Goal: Task Accomplishment & Management: Manage account settings

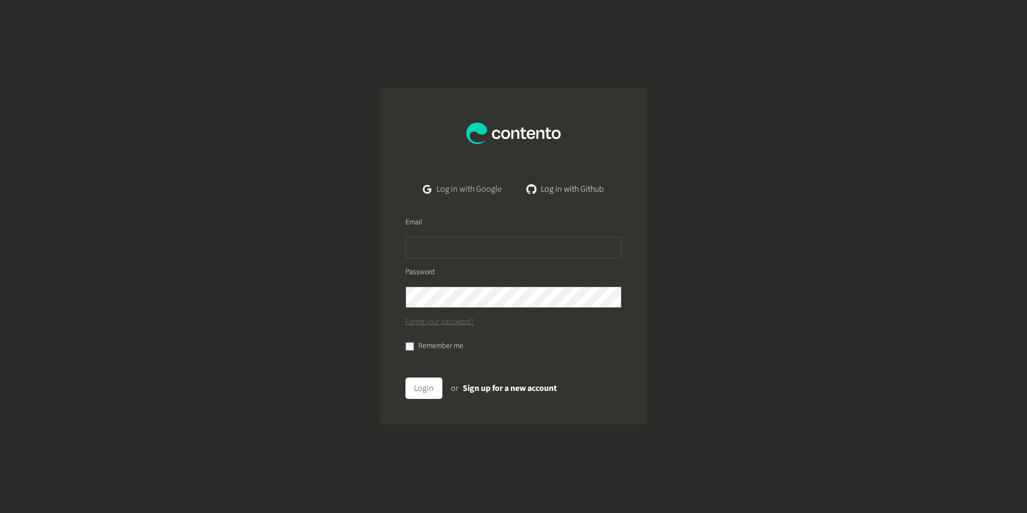
click at [477, 184] on link "Log in with Google" at bounding box center [463, 188] width 96 height 21
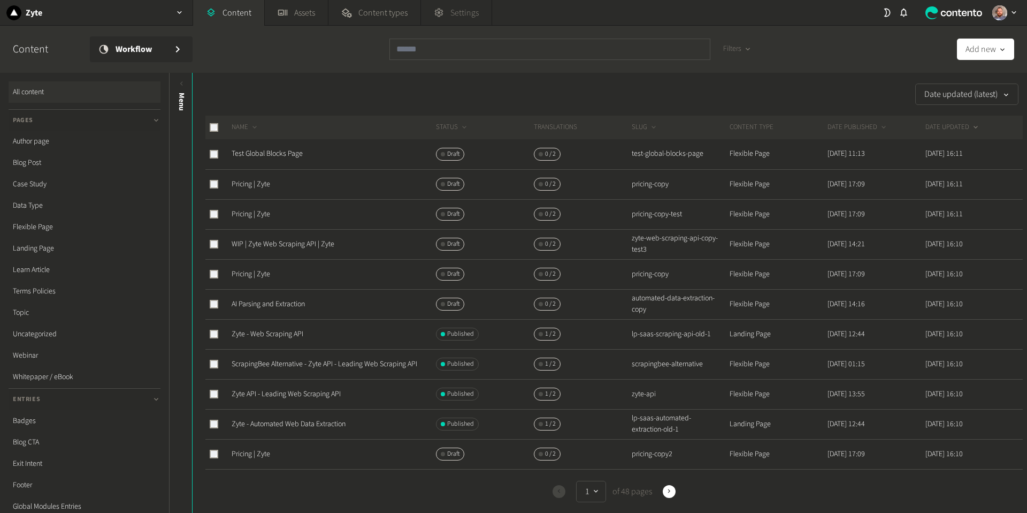
click at [470, 8] on span "Settings" at bounding box center [465, 12] width 28 height 13
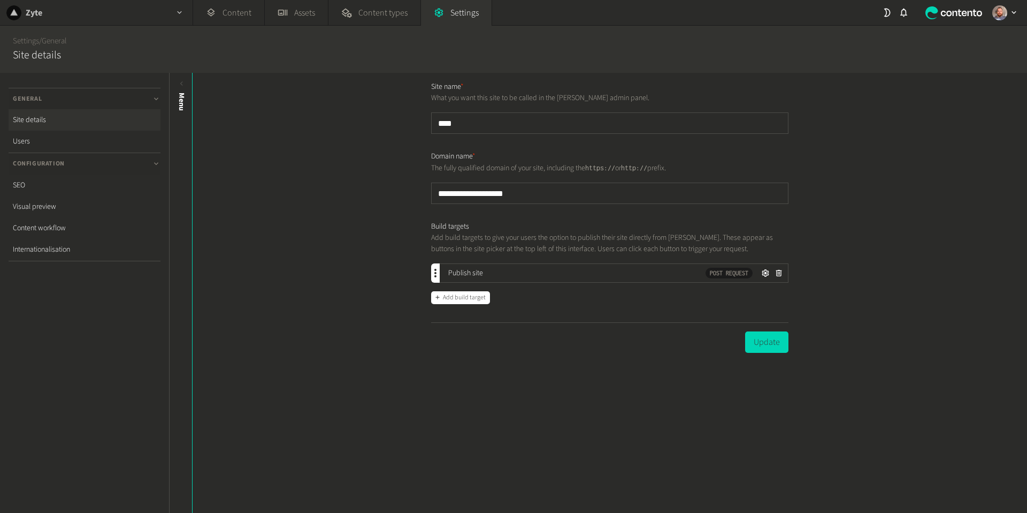
click at [73, 13] on div "Zyte" at bounding box center [96, 12] width 193 height 25
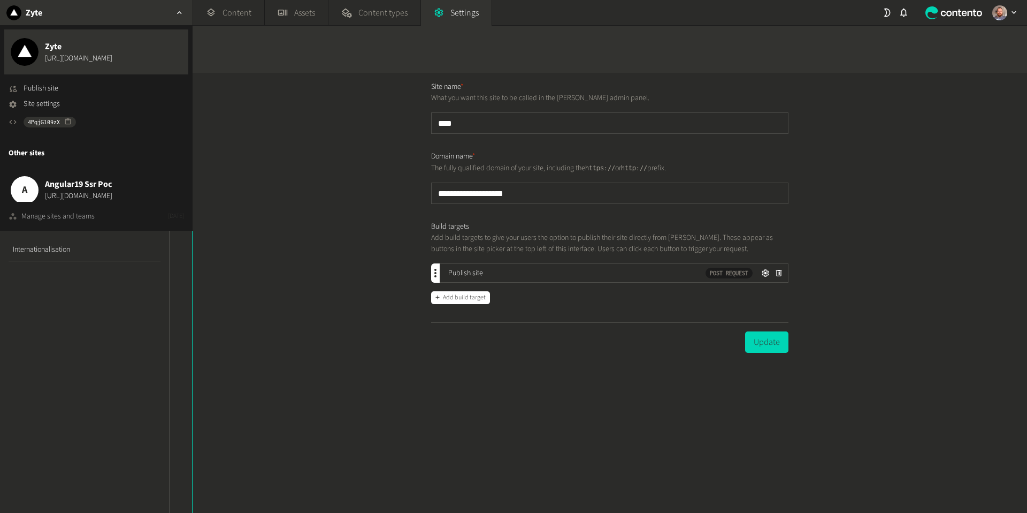
click at [58, 217] on div "Manage sites and teams" at bounding box center [57, 216] width 73 height 11
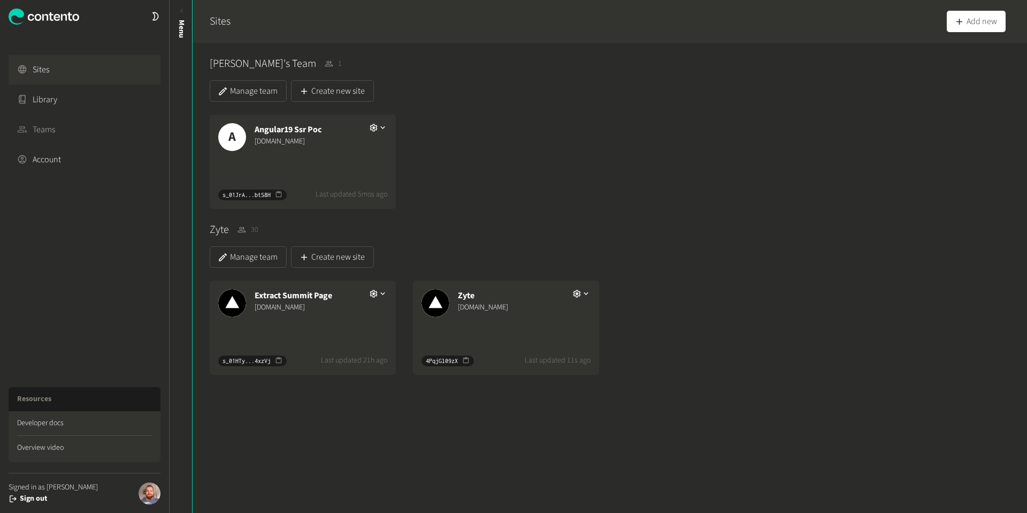
click at [45, 128] on link "Teams" at bounding box center [85, 130] width 152 height 30
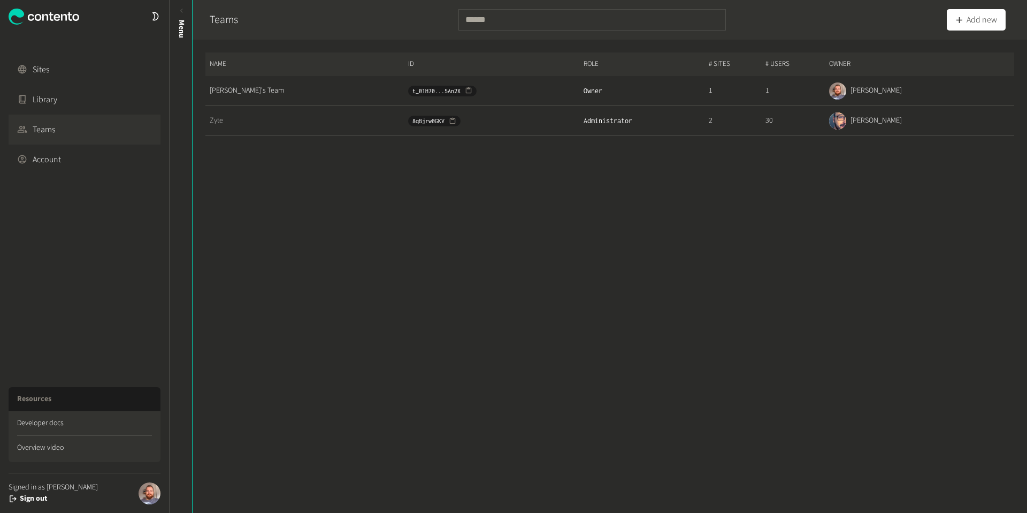
click at [223, 124] on link "Zyte" at bounding box center [308, 120] width 197 height 11
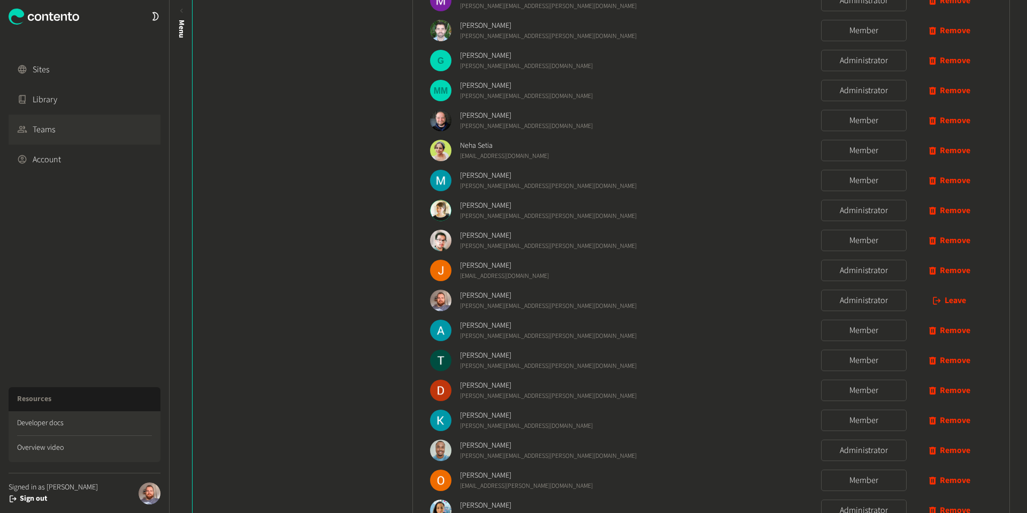
scroll to position [628, 0]
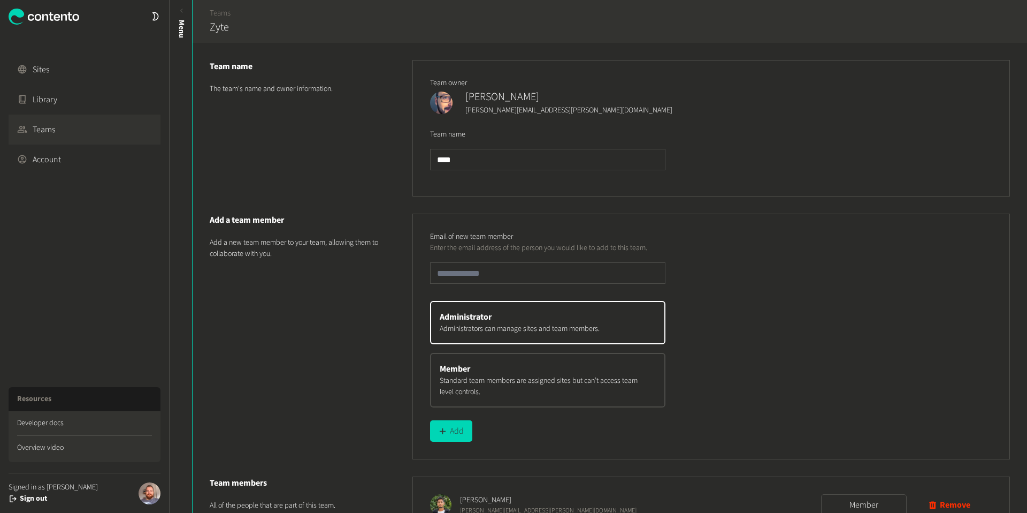
scroll to position [628, 0]
